Goal: Information Seeking & Learning: Learn about a topic

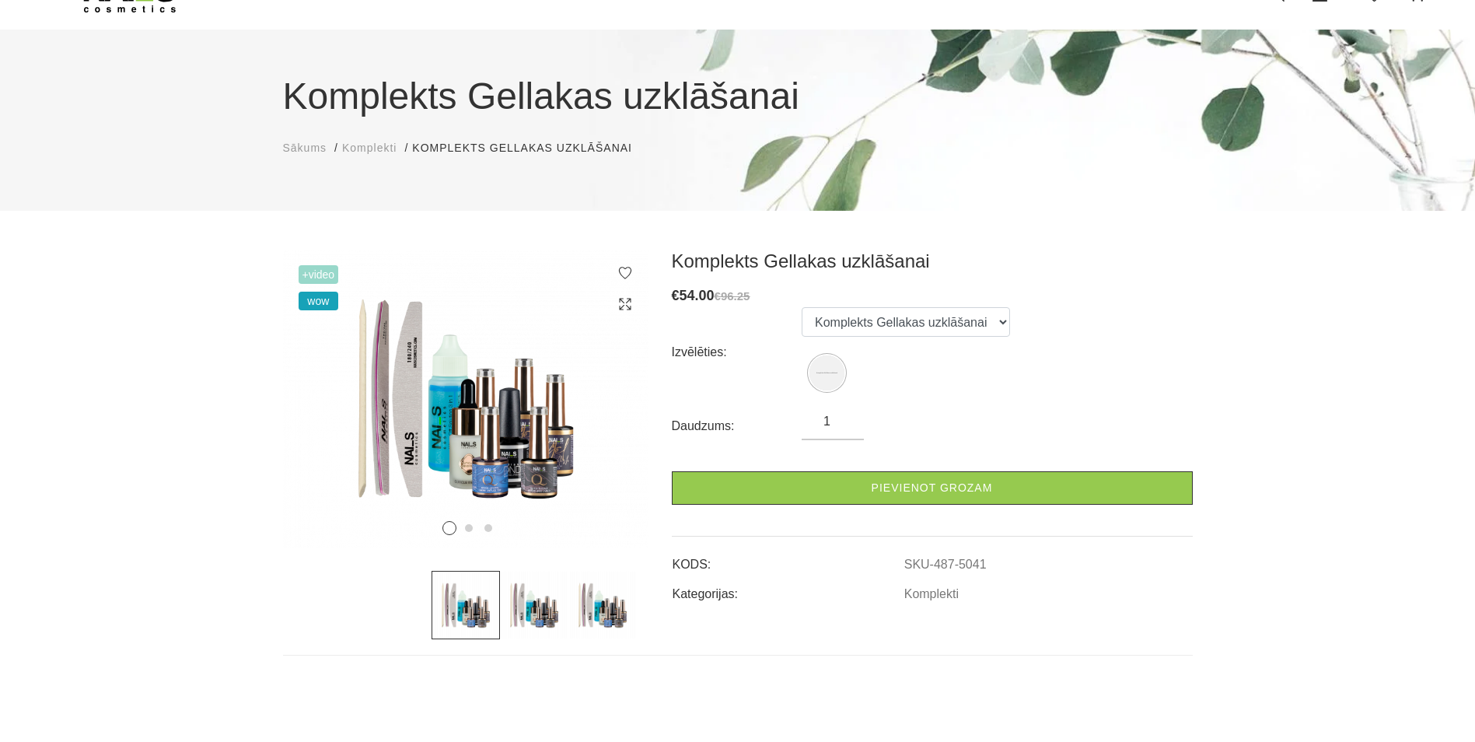
scroll to position [78, 0]
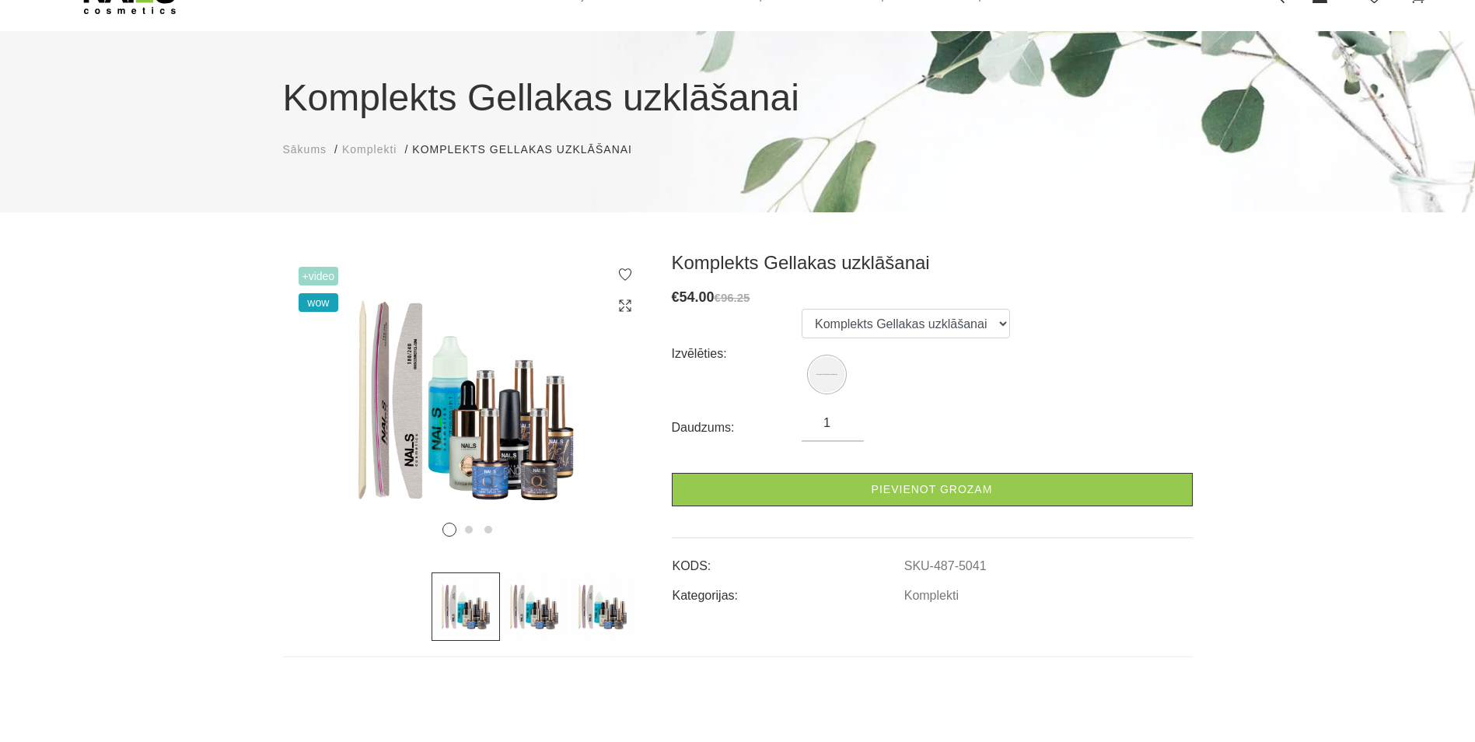
click at [371, 149] on span "Komplekti" at bounding box center [369, 149] width 54 height 12
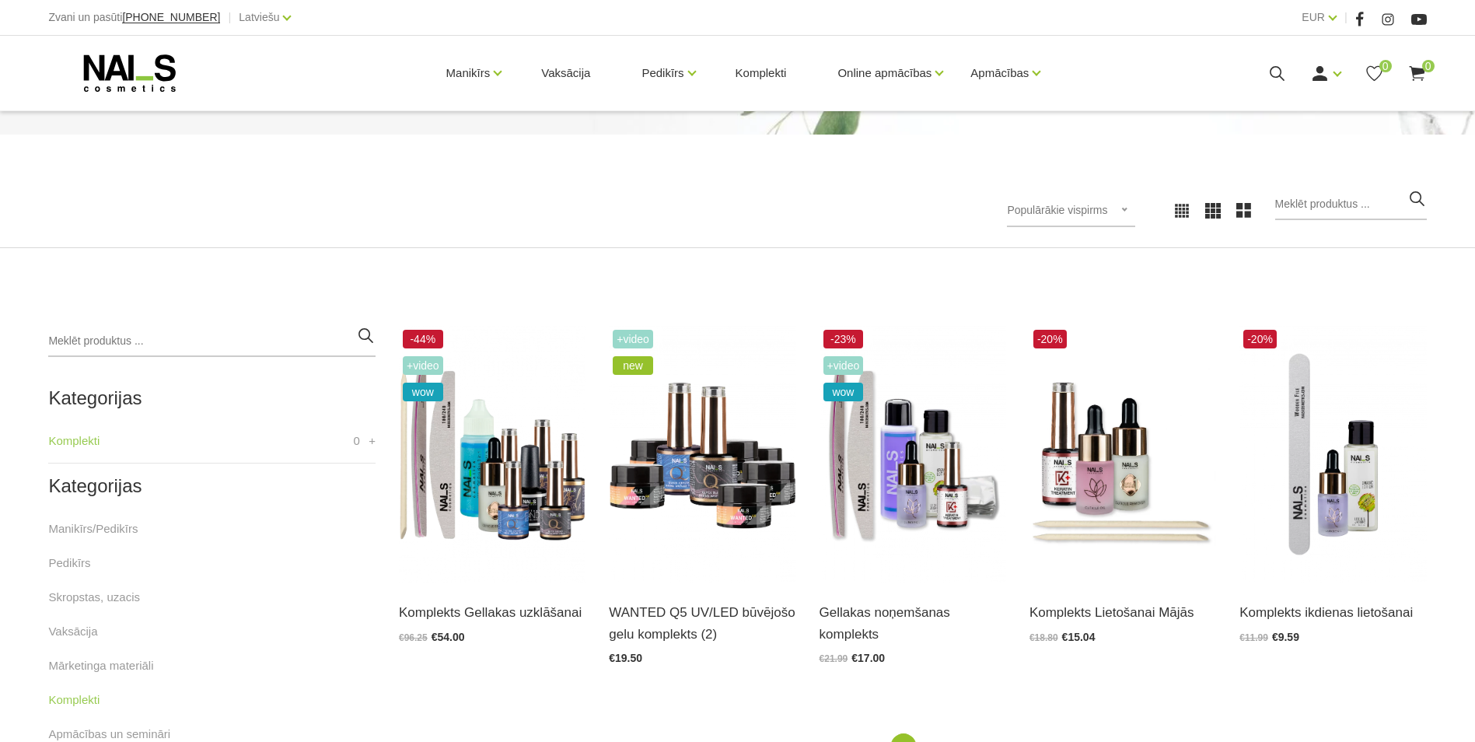
scroll to position [233, 0]
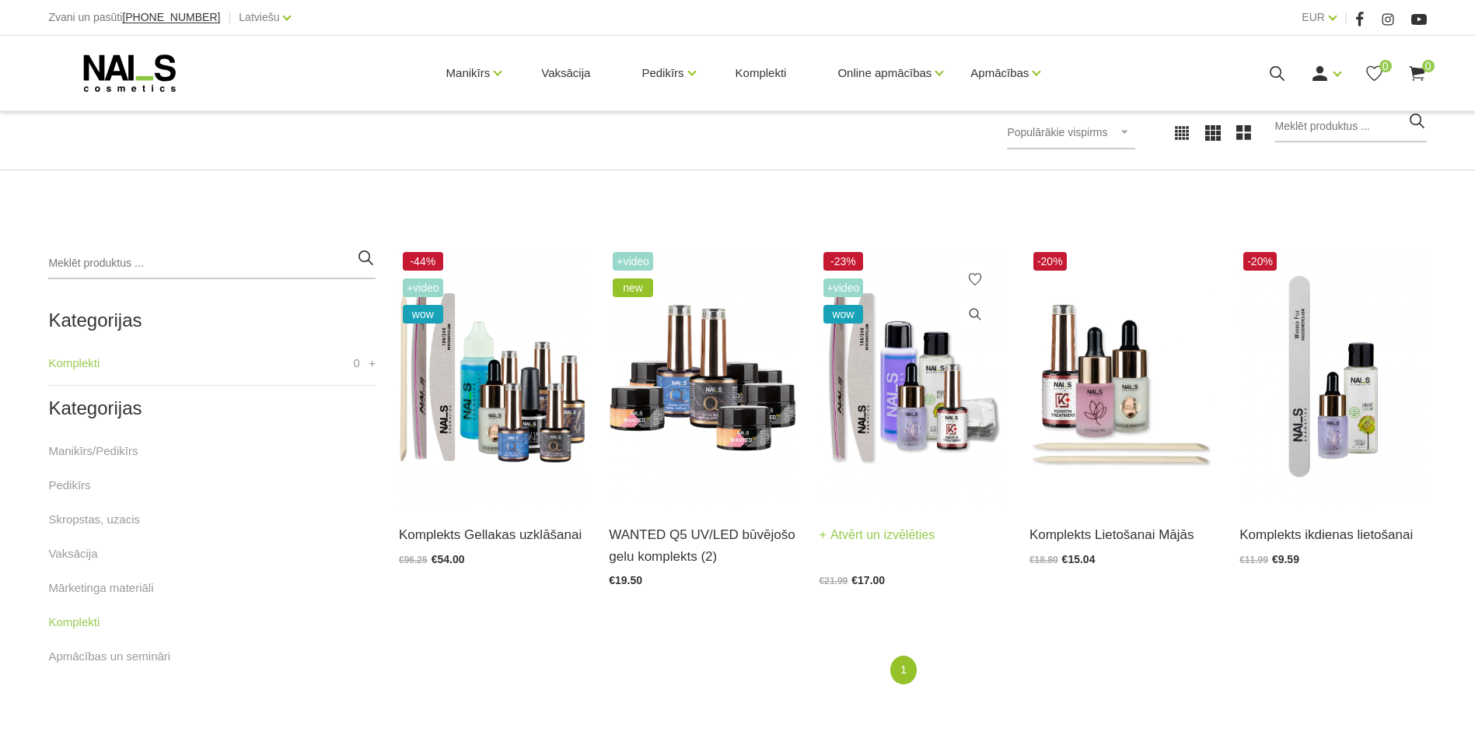
click at [882, 422] on img at bounding box center [913, 376] width 187 height 257
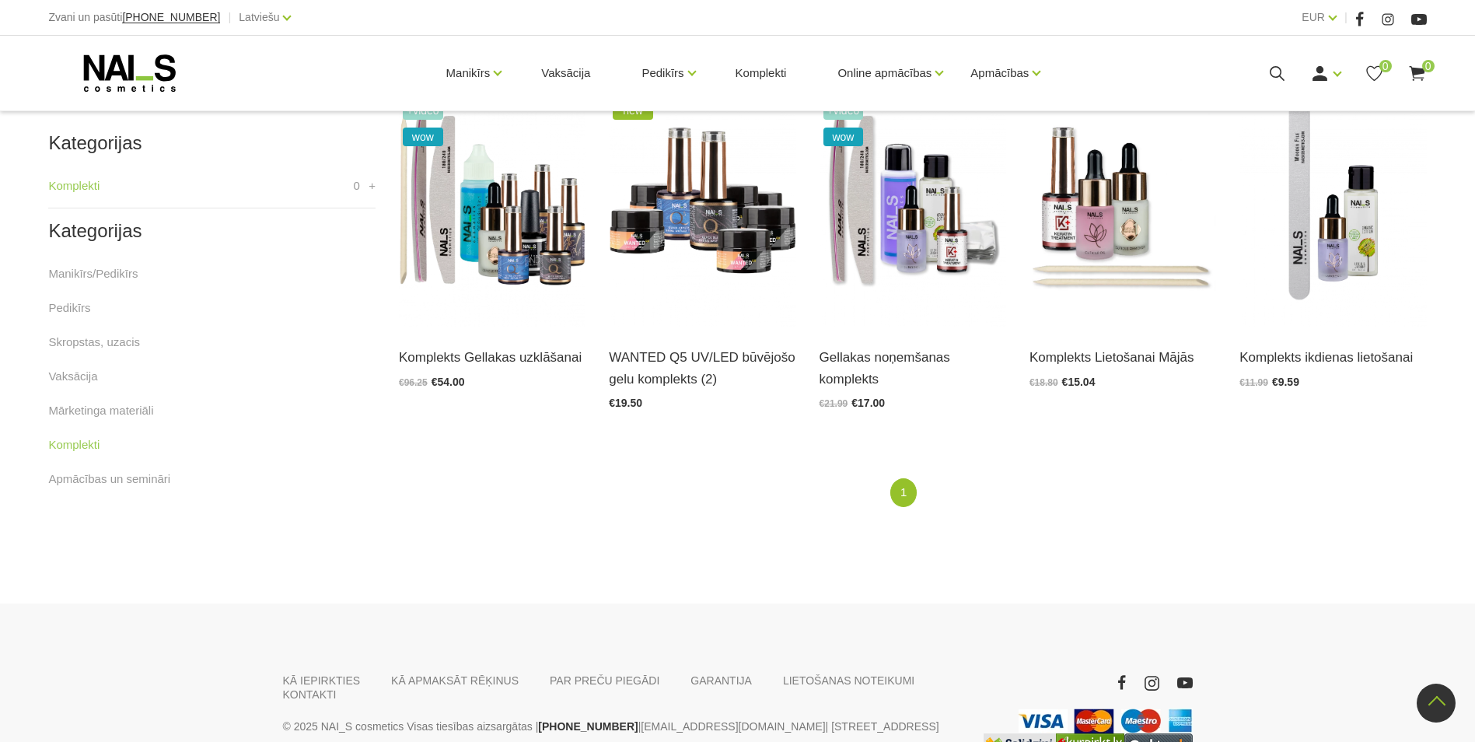
scroll to position [348, 0]
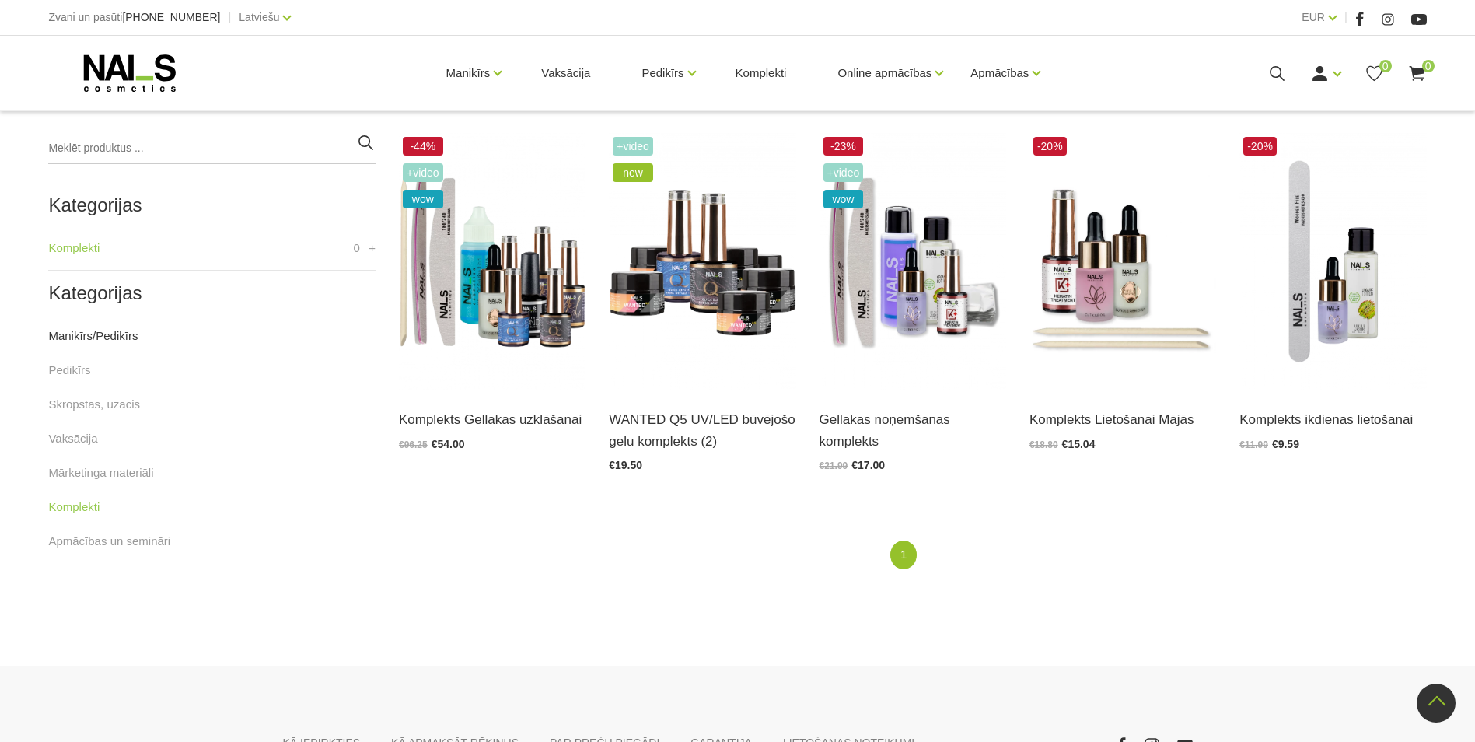
click at [93, 338] on link "Manikīrs/Pedikīrs" at bounding box center [92, 336] width 89 height 19
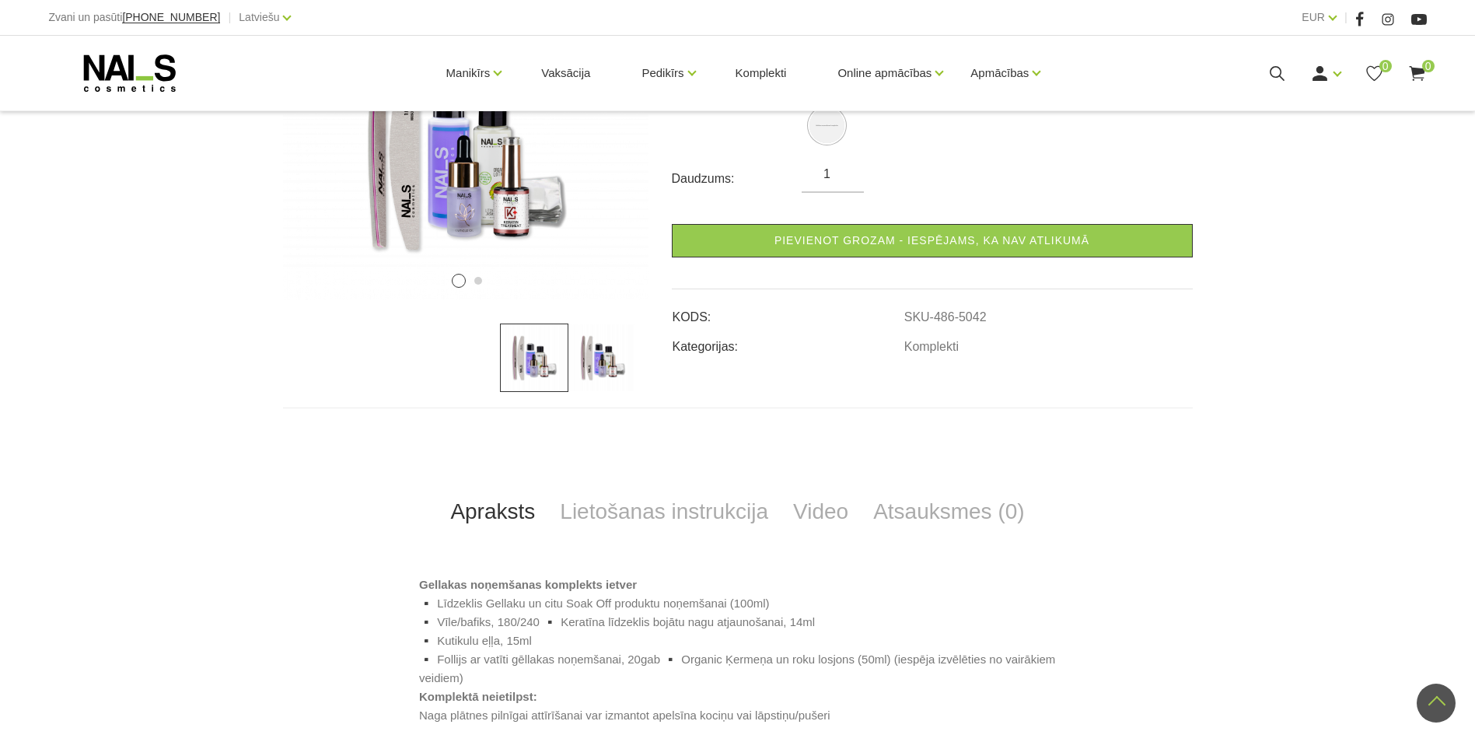
scroll to position [78, 0]
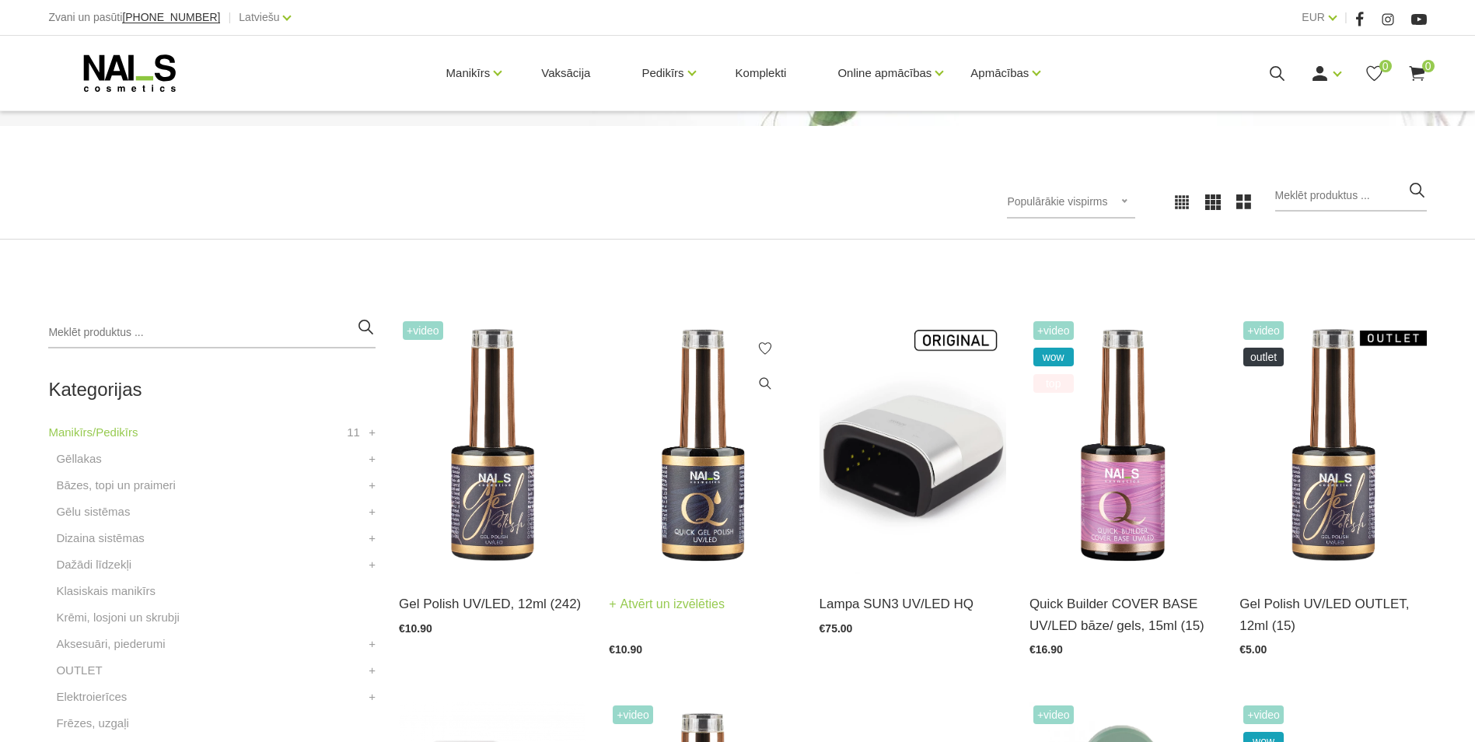
scroll to position [233, 0]
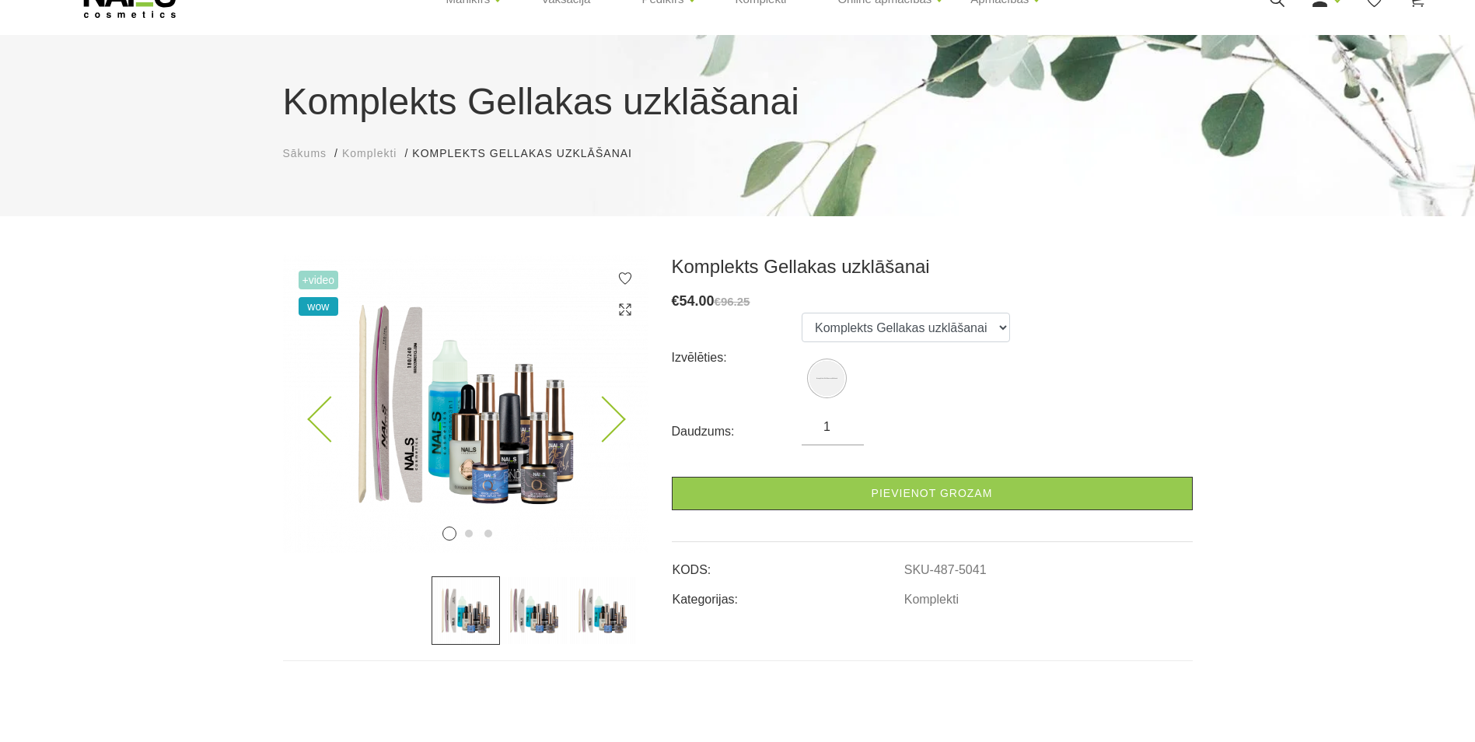
scroll to position [78, 0]
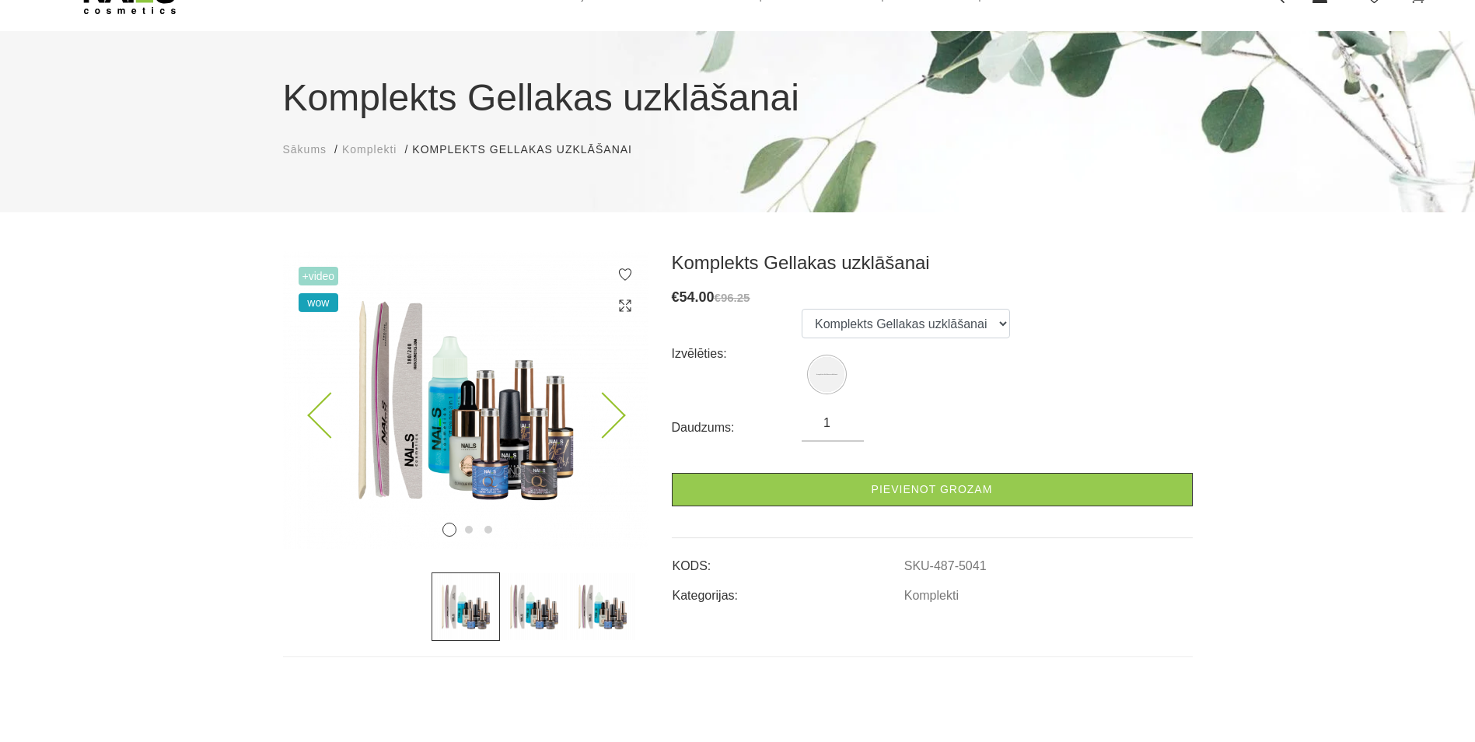
click at [469, 457] on img at bounding box center [466, 400] width 366 height 298
click at [526, 606] on img at bounding box center [534, 606] width 68 height 68
click at [468, 611] on img at bounding box center [466, 606] width 68 height 68
click at [373, 149] on span "Komplekti" at bounding box center [369, 149] width 54 height 12
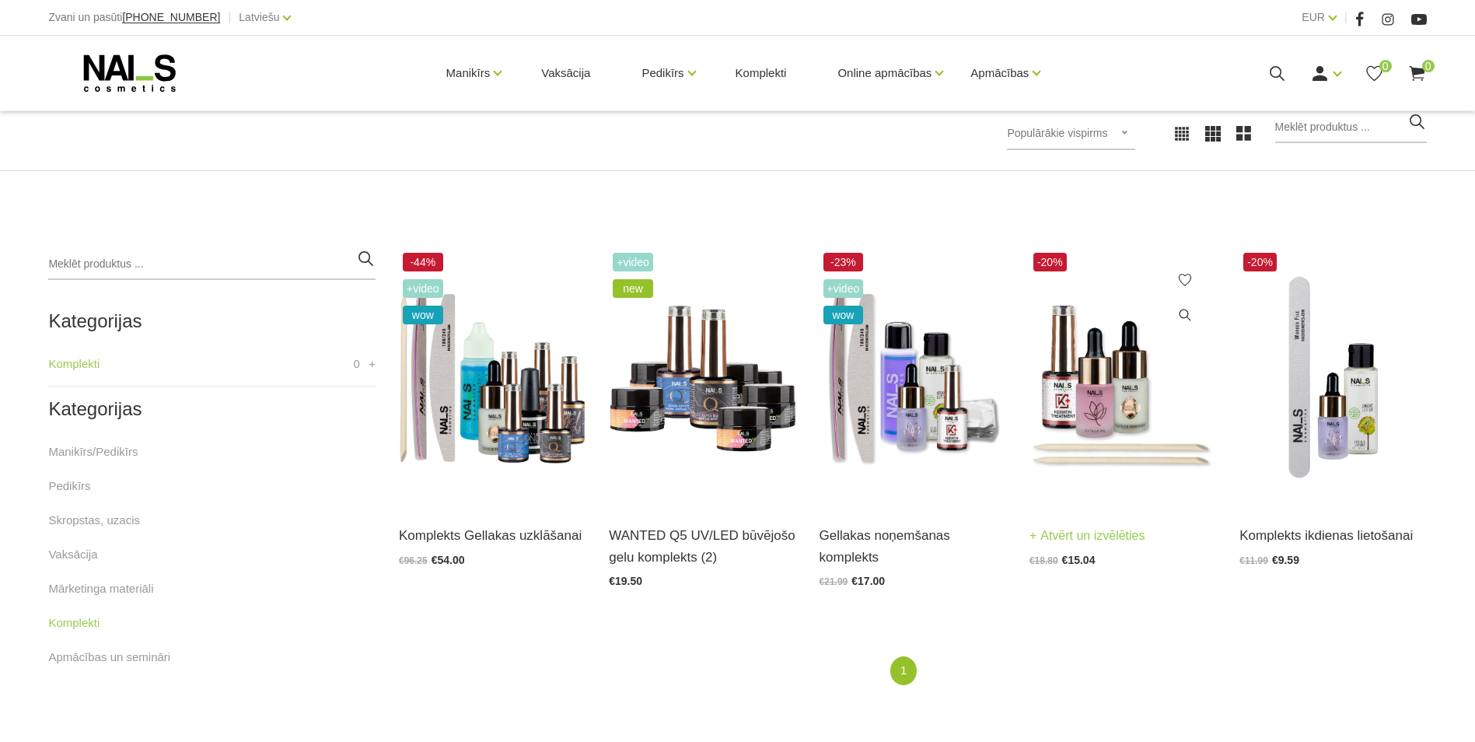
scroll to position [233, 0]
click at [871, 416] on img at bounding box center [913, 376] width 187 height 257
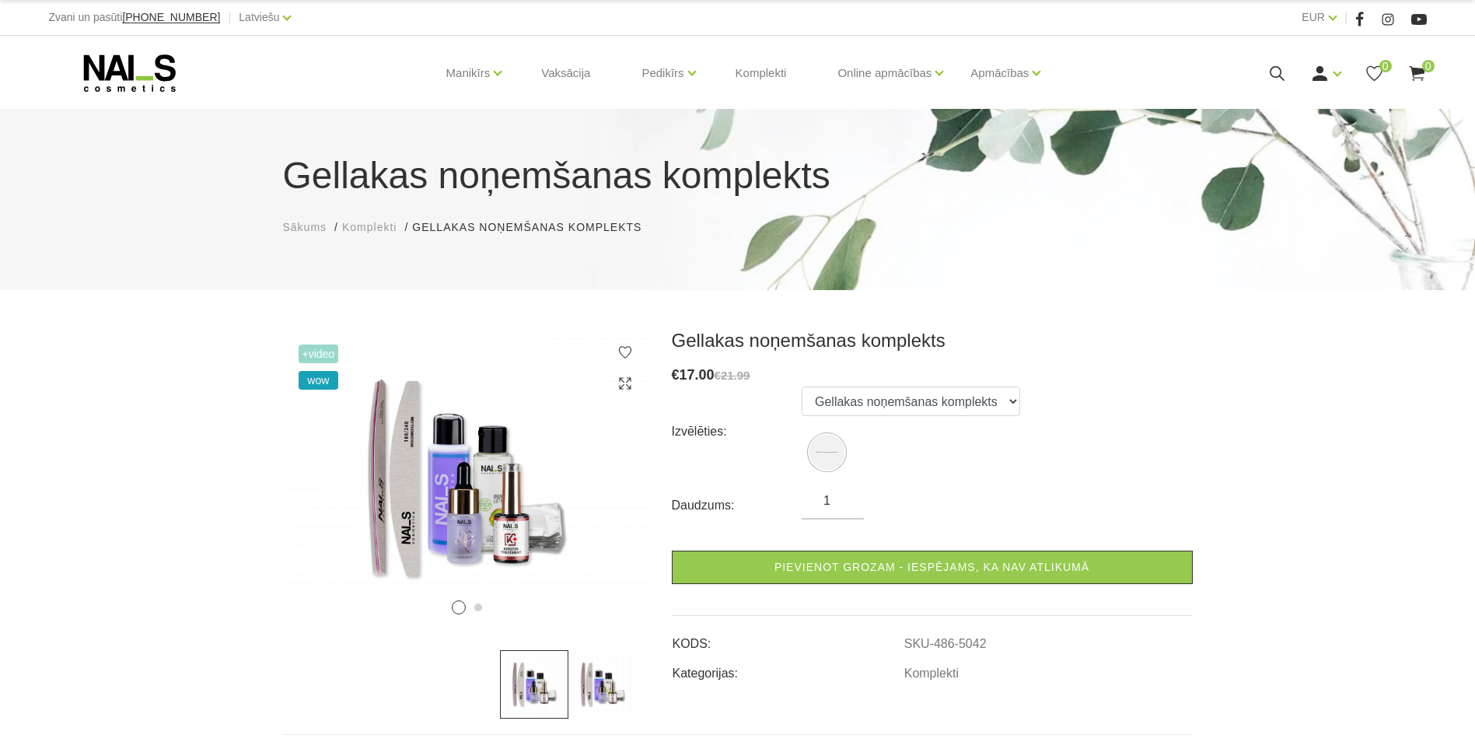
click at [375, 229] on span "Komplekti" at bounding box center [369, 227] width 54 height 12
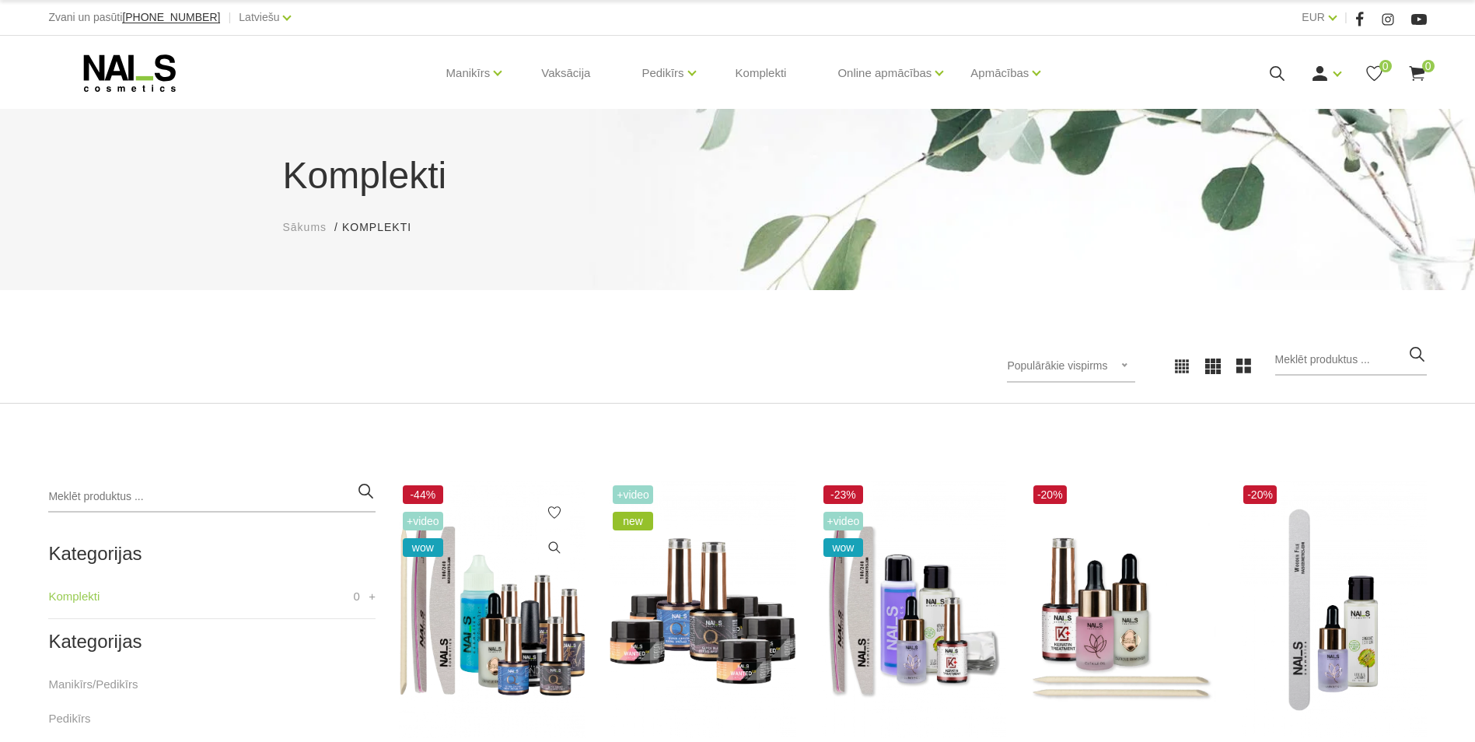
click at [532, 644] on img at bounding box center [492, 609] width 187 height 257
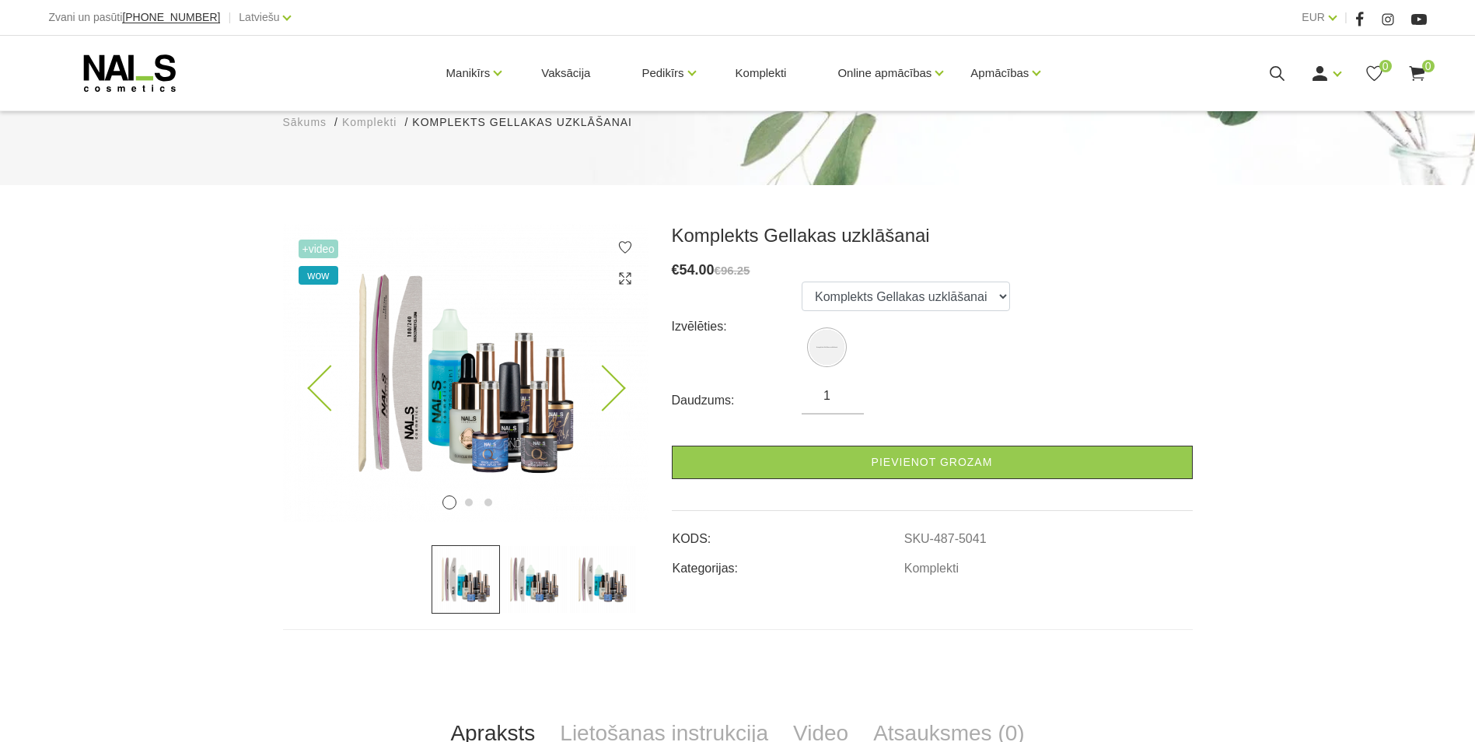
scroll to position [78, 0]
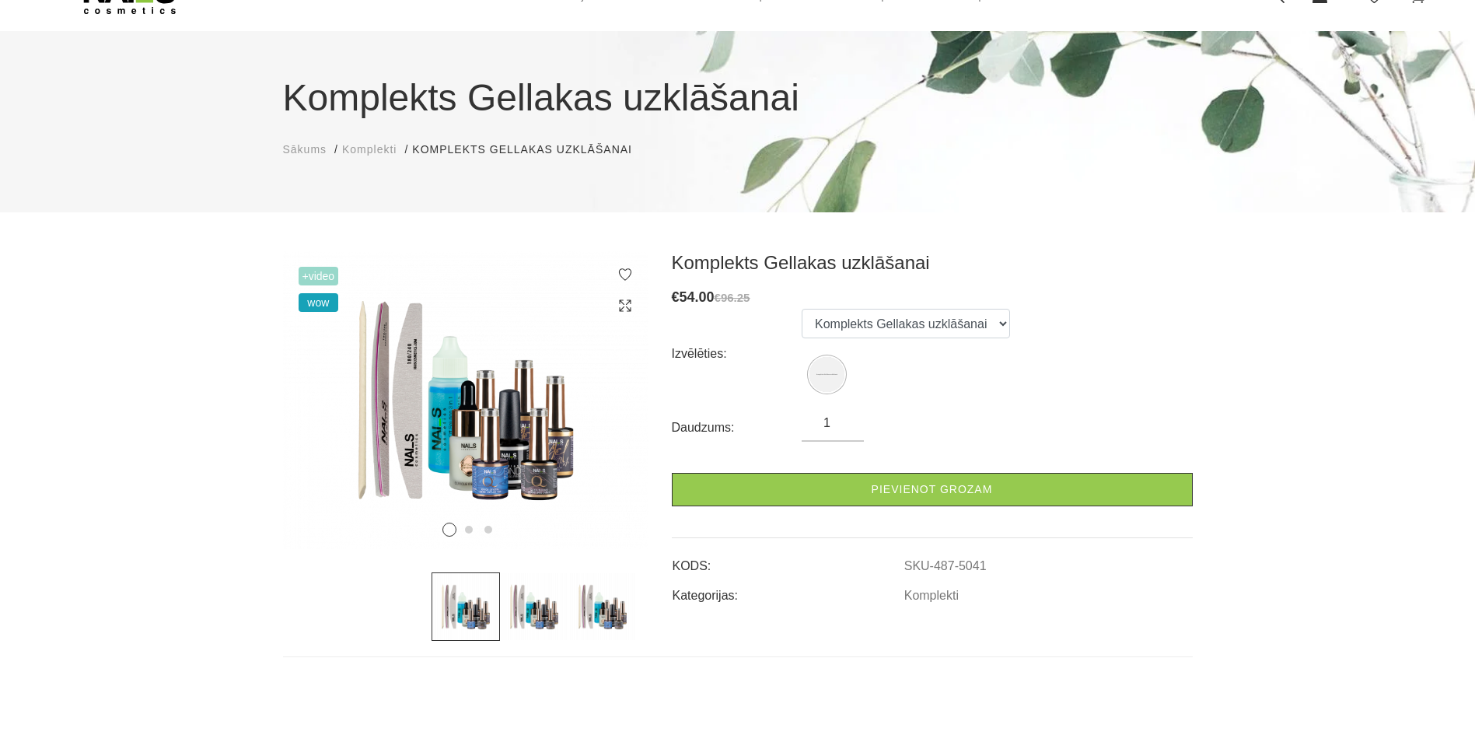
click at [292, 149] on span "Sākums" at bounding box center [305, 149] width 44 height 12
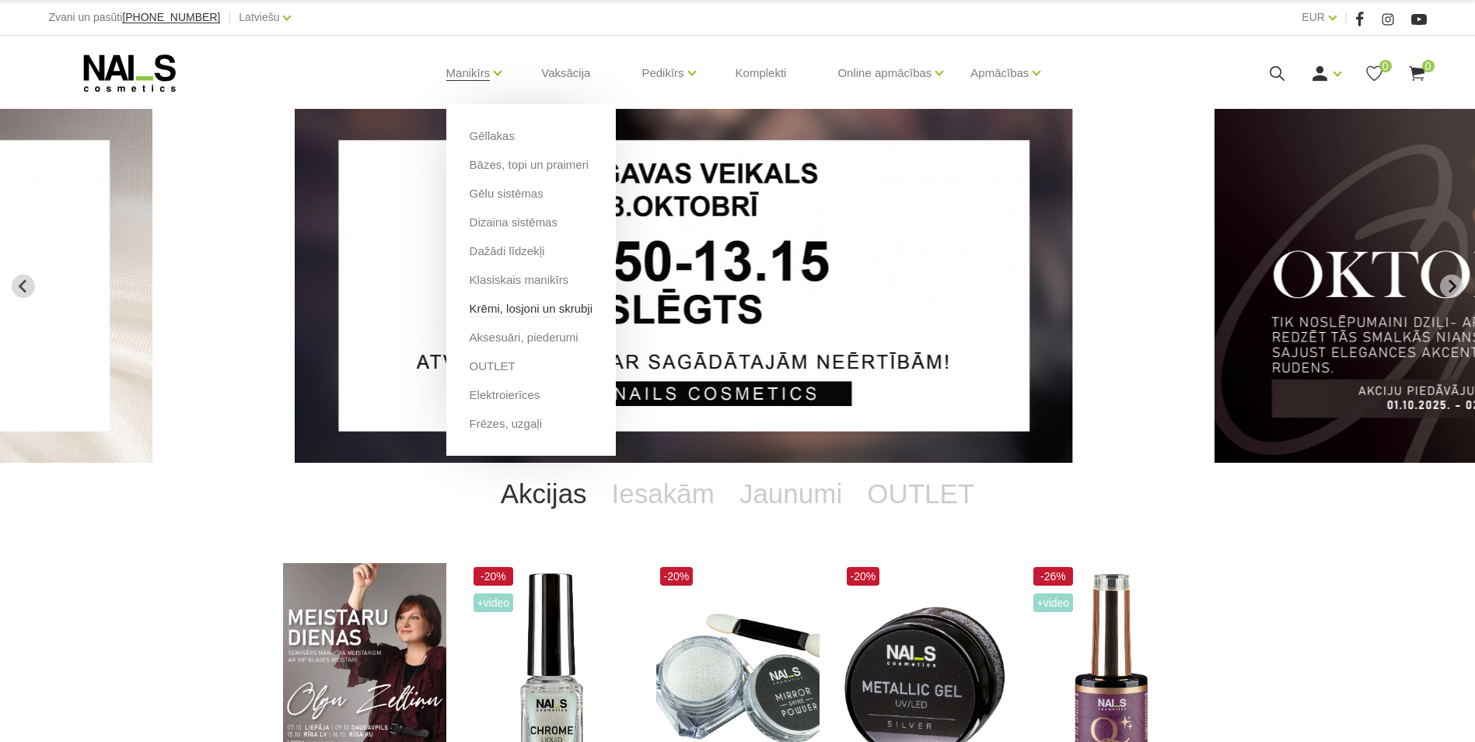
click at [496, 308] on link "Krēmi, losjoni un skrubji" at bounding box center [531, 308] width 123 height 17
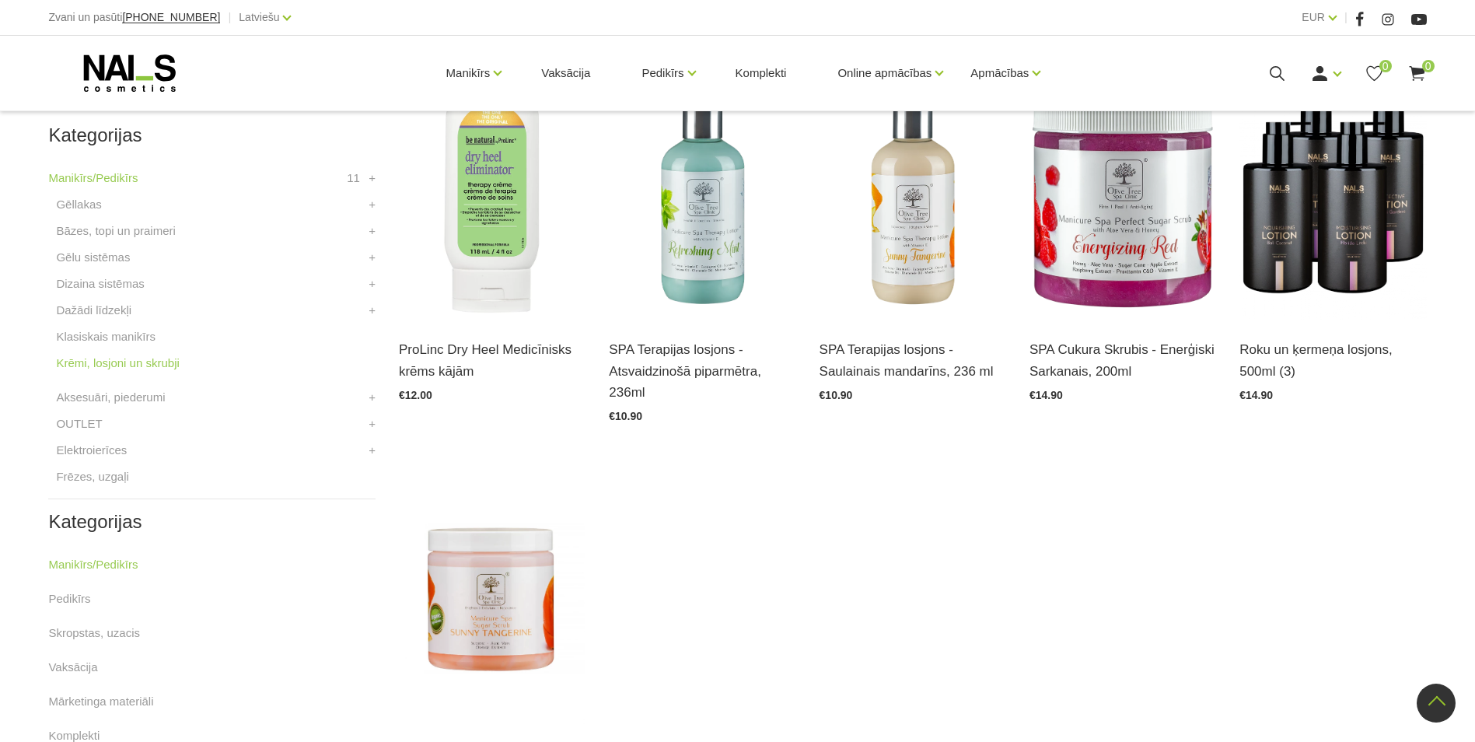
scroll to position [389, 0]
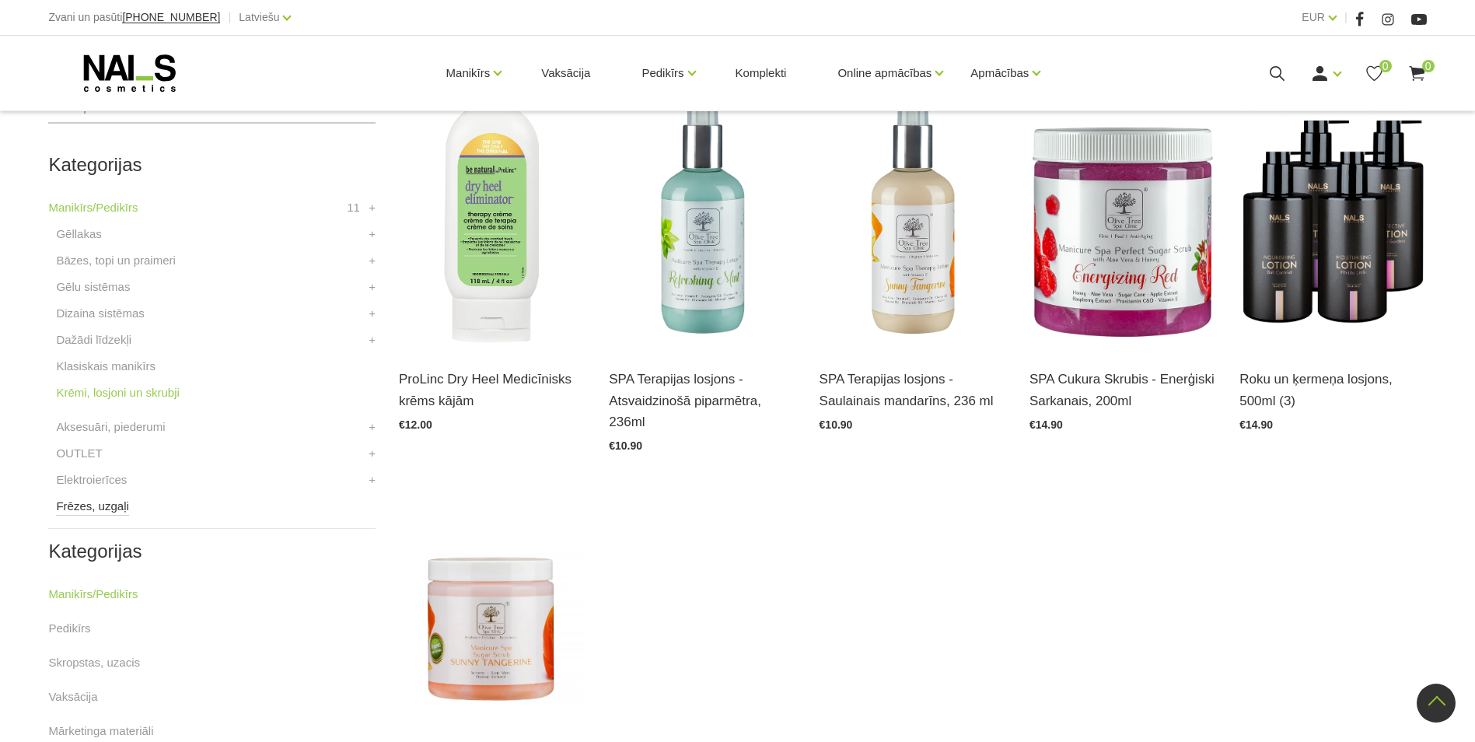
click at [103, 505] on link "Frēzes, uzgaļi" at bounding box center [92, 506] width 72 height 19
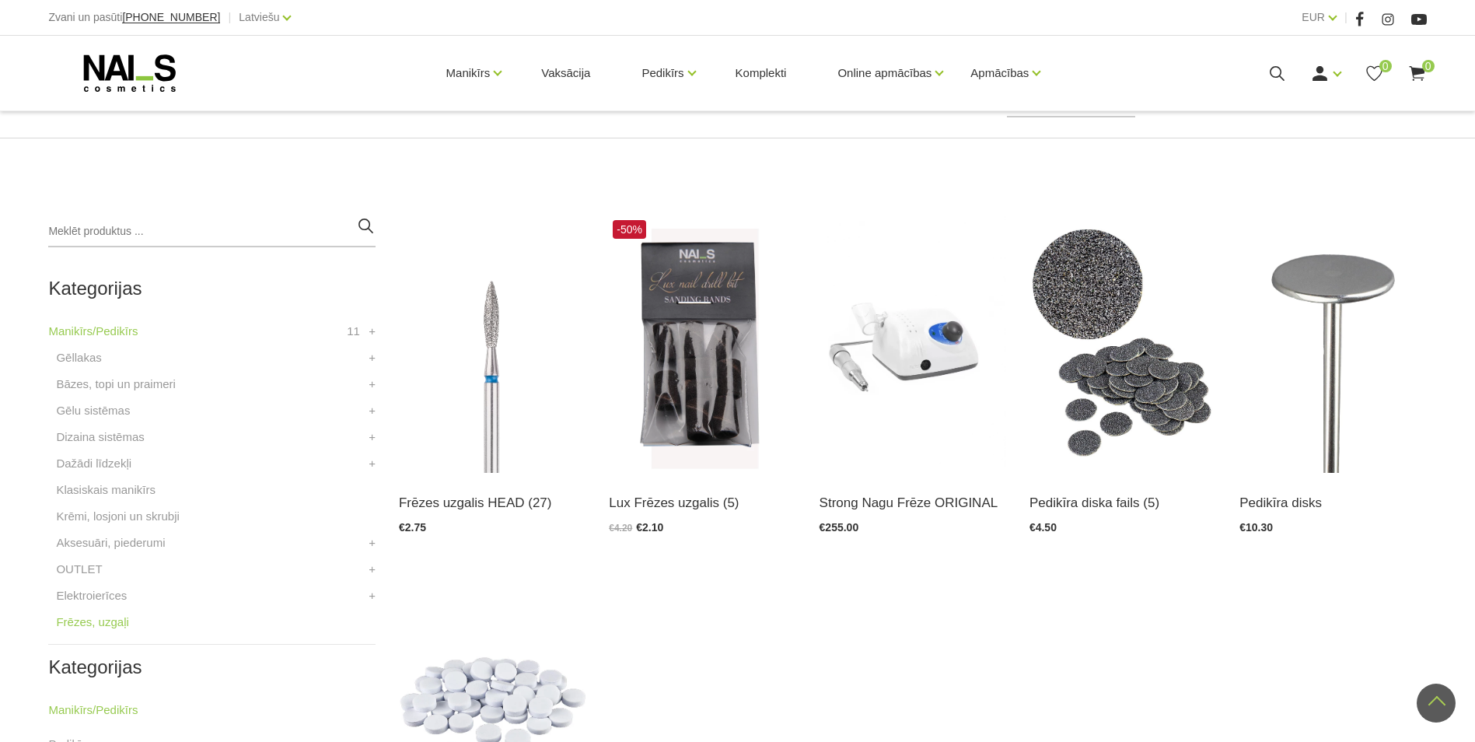
scroll to position [233, 0]
